Goal: Task Accomplishment & Management: Use online tool/utility

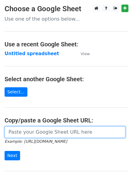
click at [53, 132] on input "url" at bounding box center [65, 133] width 120 height 12
type input "[URL][DOMAIN_NAME]"
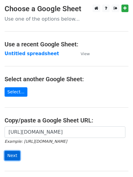
click at [10, 155] on input "Next" at bounding box center [12, 155] width 15 height 9
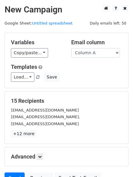
scroll to position [59, 0]
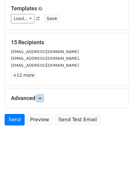
click at [40, 98] on icon at bounding box center [40, 99] width 4 height 4
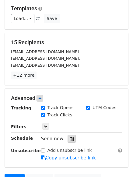
click at [70, 137] on icon at bounding box center [72, 139] width 4 height 4
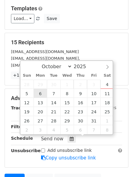
type input "2025-10-06 12:00"
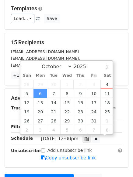
scroll to position [0, 0]
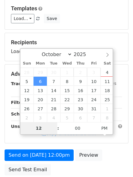
type input "4"
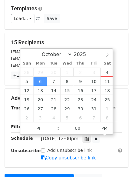
type input "2025-10-06 16:00"
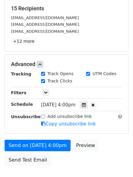
scroll to position [101, 0]
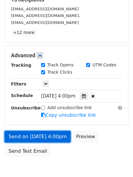
click at [35, 136] on link "Send on Oct 6 at 4:00pm" at bounding box center [38, 137] width 66 height 12
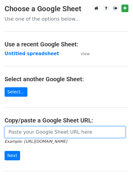
click at [31, 133] on input "url" at bounding box center [65, 133] width 120 height 12
type input "[URL][DOMAIN_NAME]"
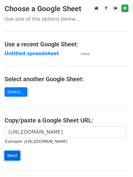
click at [12, 155] on input "Next" at bounding box center [12, 155] width 15 height 9
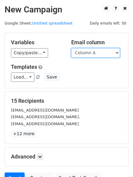
click at [117, 52] on select "Column A Column B Column C Column D Column E" at bounding box center [95, 52] width 49 height 9
select select "Column B"
click at [71, 48] on select "Column A Column B Column C Column D Column E" at bounding box center [95, 52] width 49 height 9
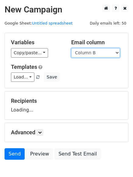
scroll to position [34, 0]
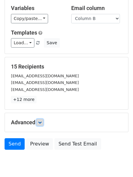
click at [41, 122] on icon at bounding box center [40, 123] width 4 height 4
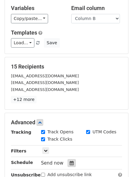
click at [70, 161] on div at bounding box center [71, 163] width 8 height 8
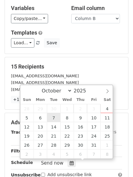
type input "2025-10-07 12:00"
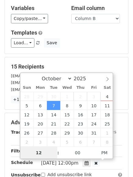
scroll to position [0, 0]
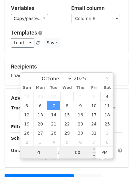
type input "4"
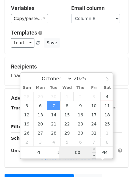
type input "2025-10-07 16:00"
type input "04"
click at [79, 152] on input "00" at bounding box center [77, 153] width 37 height 12
type input "5"
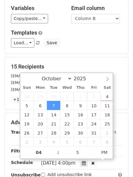
type input "2025-10-07 16:05"
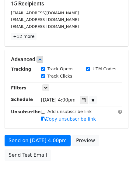
scroll to position [99, 0]
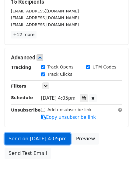
click at [33, 140] on link "Send on Oct 7 at 4:05pm" at bounding box center [38, 139] width 66 height 12
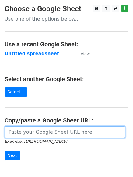
click at [35, 131] on input "url" at bounding box center [65, 133] width 120 height 12
type input "[URL][DOMAIN_NAME]"
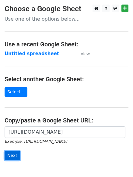
click at [15, 155] on input "Next" at bounding box center [12, 155] width 15 height 9
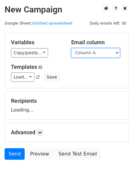
click at [118, 53] on select "Column A Column B Column C Column D Column E" at bounding box center [95, 52] width 49 height 9
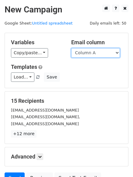
click at [116, 52] on select "Column A Column B Column C Column D Column E" at bounding box center [95, 52] width 49 height 9
select select "Column C"
click at [71, 48] on select "Column A Column B Column C Column D Column E" at bounding box center [95, 52] width 49 height 9
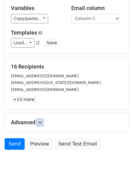
click at [41, 122] on icon at bounding box center [40, 123] width 4 height 4
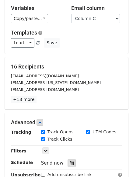
click at [70, 162] on icon at bounding box center [72, 163] width 4 height 4
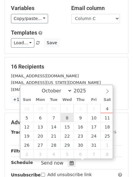
type input "2025-10-08 12:00"
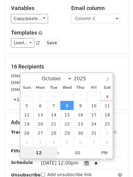
scroll to position [0, 0]
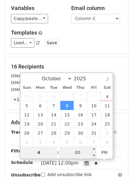
type input "4"
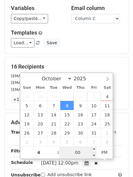
type input "2025-10-08 16:00"
type input "04"
click at [74, 150] on input "00" at bounding box center [77, 153] width 37 height 12
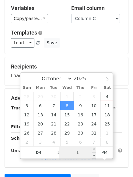
type input "10"
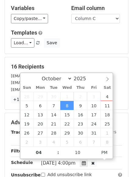
type input "2025-10-08 16:10"
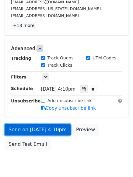
scroll to position [133, 0]
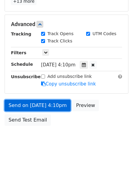
click at [19, 105] on link "Send on Oct 8 at 4:10pm" at bounding box center [38, 106] width 66 height 12
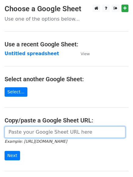
click at [29, 132] on input "url" at bounding box center [65, 133] width 120 height 12
type input "[URL][DOMAIN_NAME]"
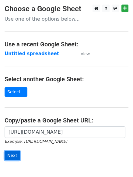
click at [9, 157] on input "Next" at bounding box center [12, 155] width 15 height 9
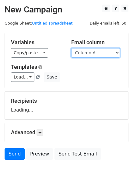
click at [119, 52] on select "Column A Column B Column C Column D Column E" at bounding box center [95, 52] width 49 height 9
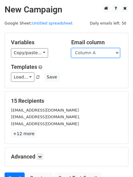
click at [116, 52] on select "Column A Column B Column C Column D Column E" at bounding box center [95, 52] width 49 height 9
select select "Column D"
click at [71, 48] on select "Column A Column B Column C Column D Column E" at bounding box center [95, 52] width 49 height 9
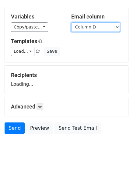
scroll to position [34, 0]
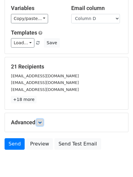
click at [41, 122] on icon at bounding box center [40, 123] width 4 height 4
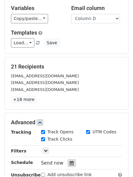
click at [70, 163] on icon at bounding box center [72, 163] width 4 height 4
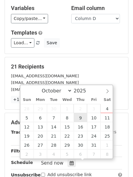
type input "[DATE] 12:00"
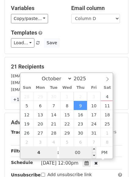
type input "4"
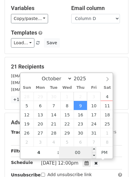
type input "[DATE] 16:00"
type input "04"
click at [80, 150] on input "00" at bounding box center [77, 153] width 37 height 12
type input "15"
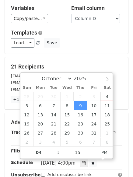
type input "[DATE] 16:15"
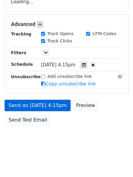
scroll to position [133, 0]
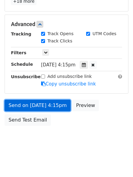
click at [25, 103] on link "Send on [DATE] 4:15pm" at bounding box center [38, 106] width 66 height 12
